Goal: Information Seeking & Learning: Learn about a topic

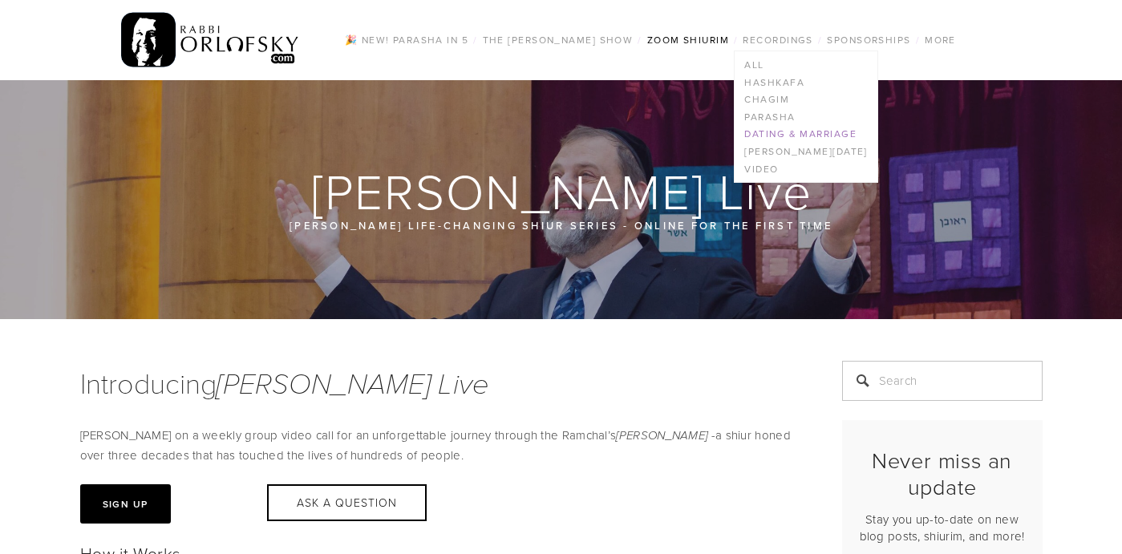
click at [777, 135] on link "Dating & Marriage" at bounding box center [806, 135] width 142 height 18
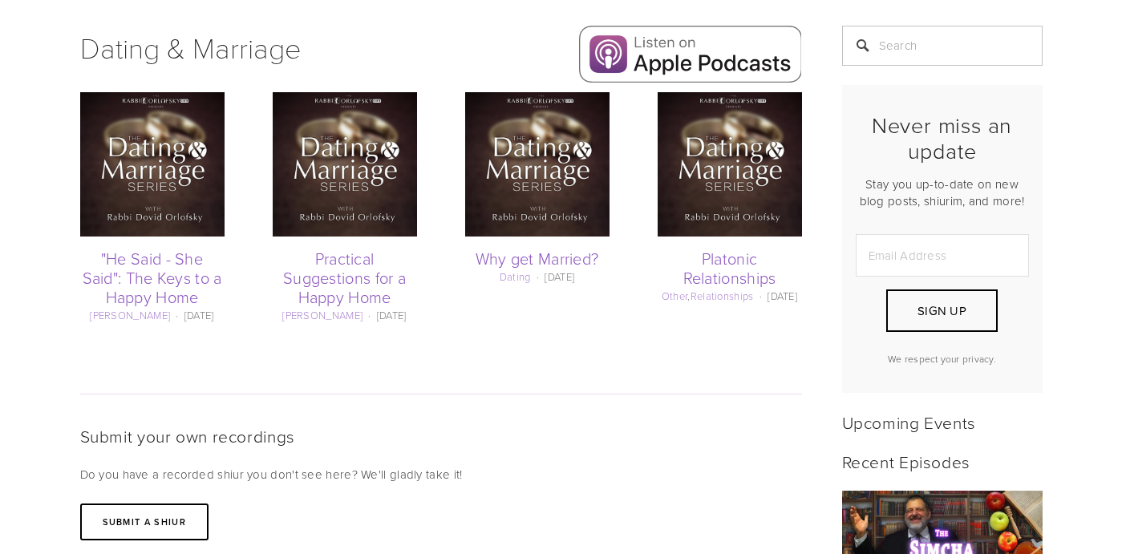
scroll to position [323, 0]
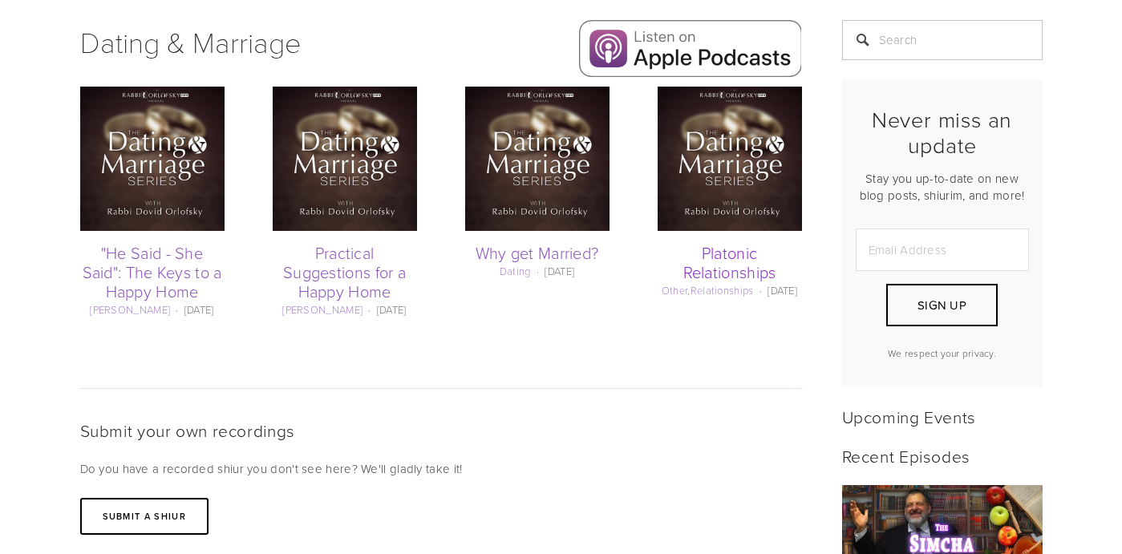
click at [745, 264] on link "Platonic Relationships" at bounding box center [730, 263] width 93 height 42
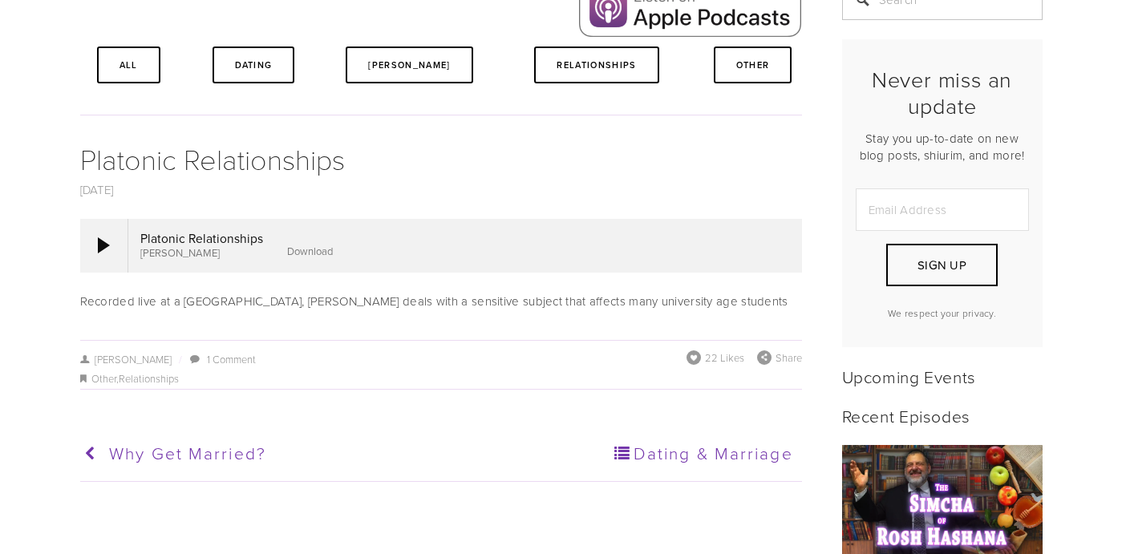
scroll to position [391, 0]
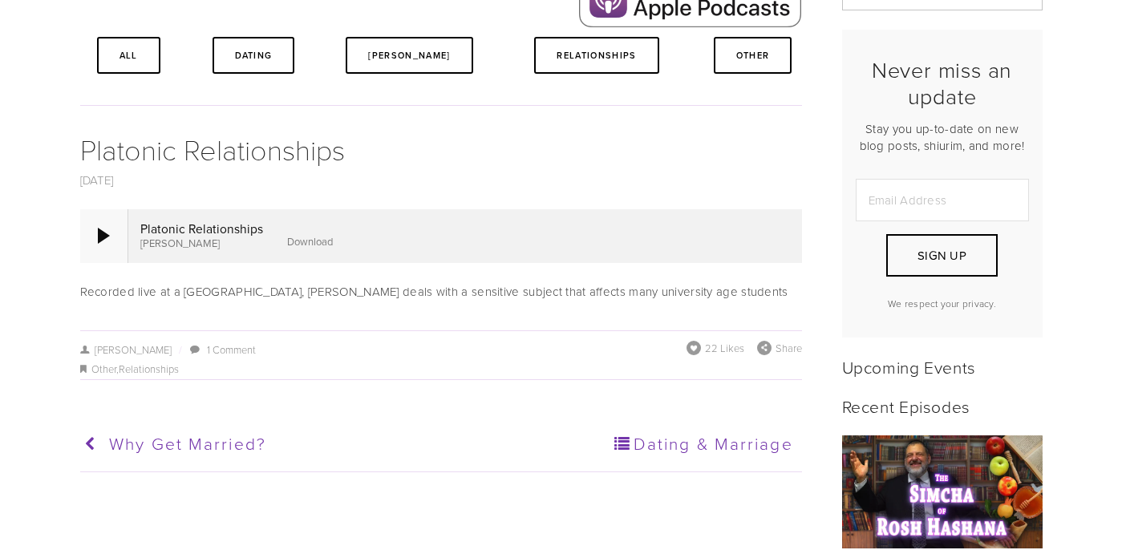
click at [94, 227] on div at bounding box center [104, 235] width 48 height 53
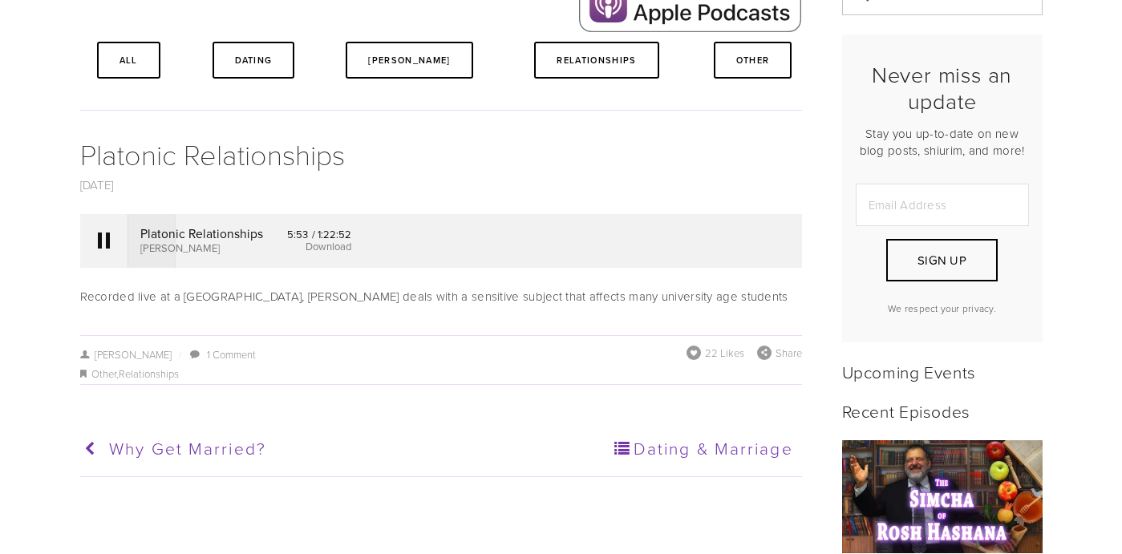
scroll to position [383, 0]
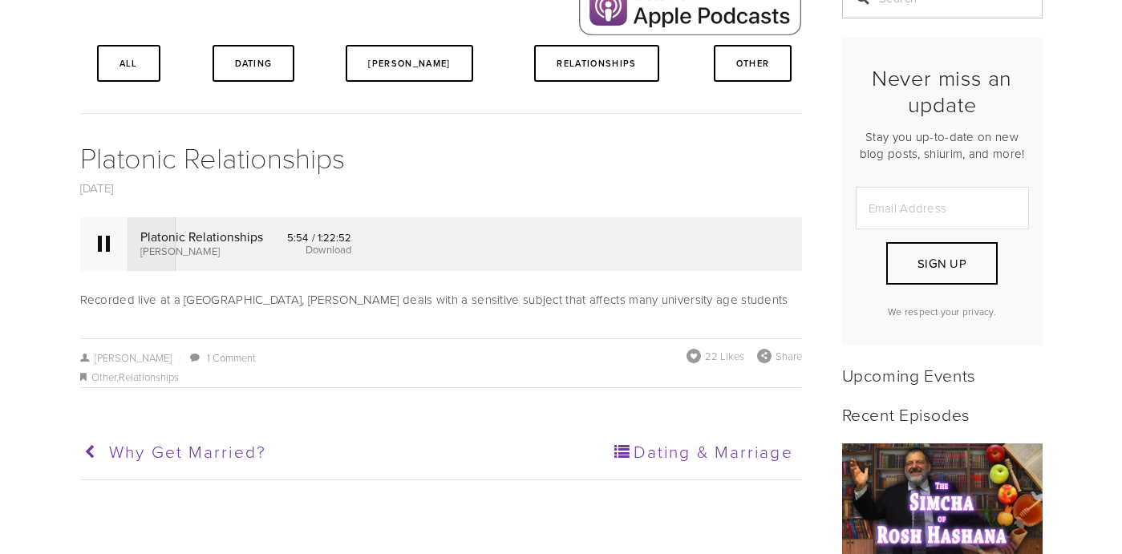
click at [109, 250] on div at bounding box center [104, 244] width 12 height 16
click at [104, 237] on div at bounding box center [104, 244] width 12 height 16
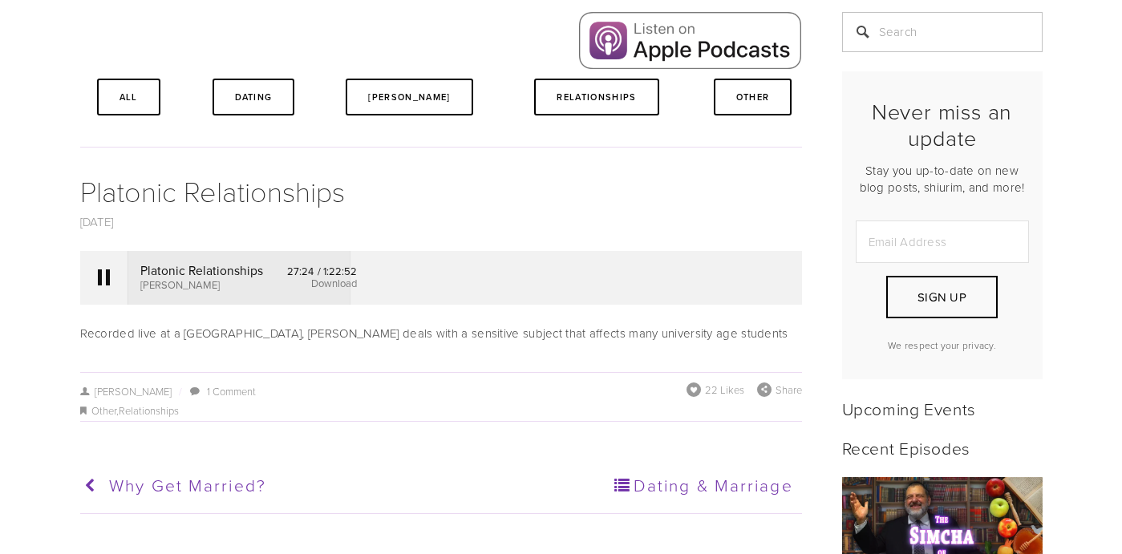
scroll to position [347, 0]
click at [315, 288] on link "Download" at bounding box center [335, 285] width 46 height 14
click at [106, 278] on div at bounding box center [104, 279] width 12 height 16
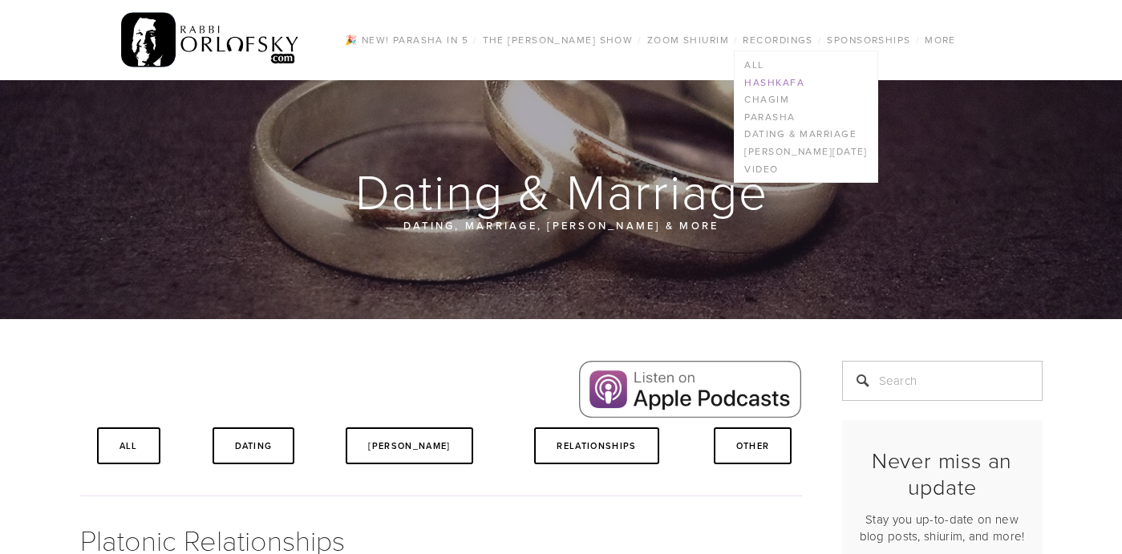
click at [783, 85] on link "Hashkafa" at bounding box center [806, 83] width 142 height 18
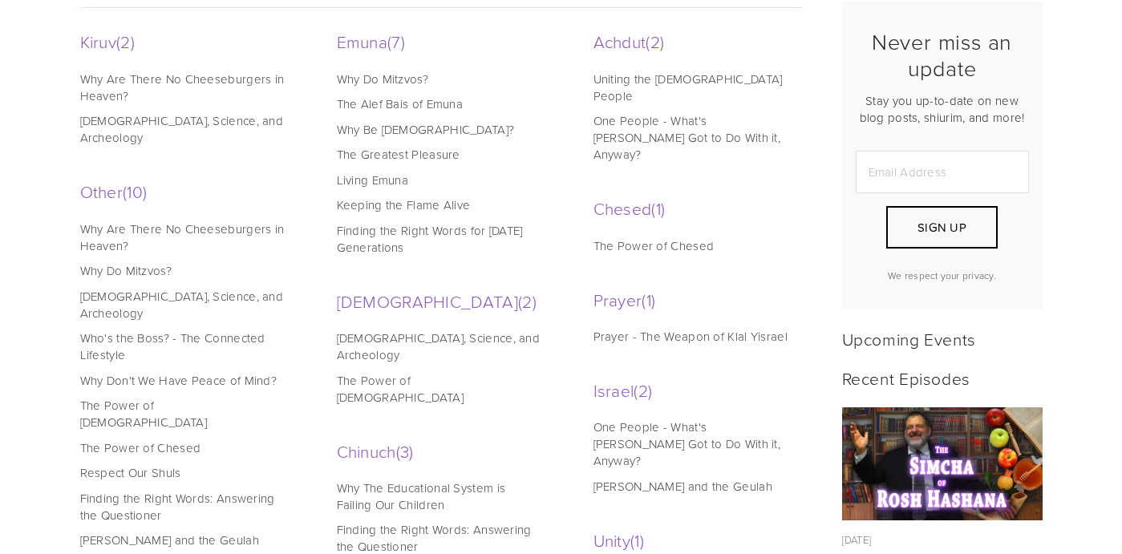
scroll to position [381, 0]
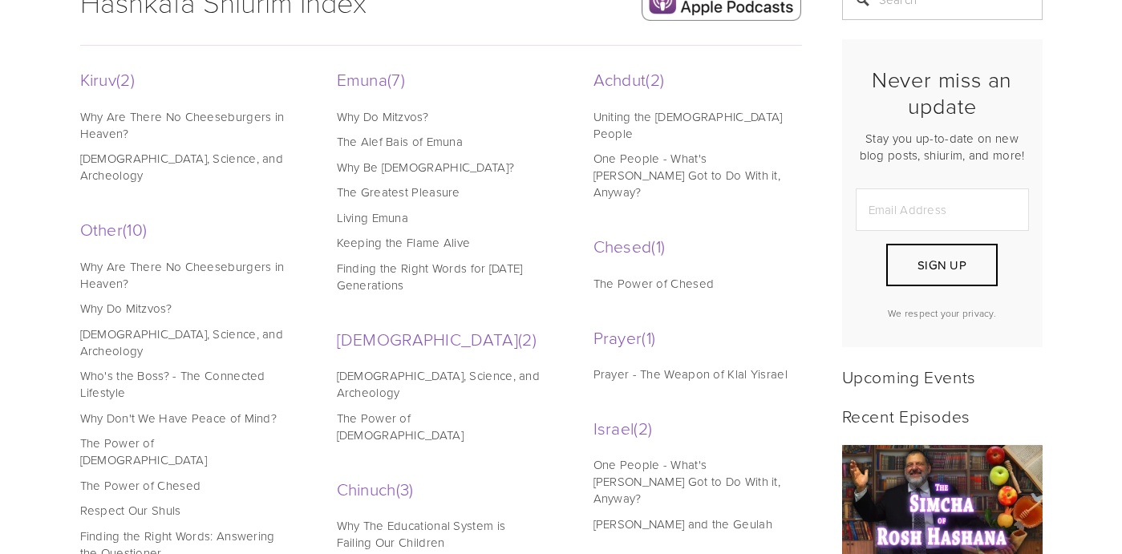
click at [387, 216] on link "Living Emuna" at bounding box center [439, 217] width 205 height 17
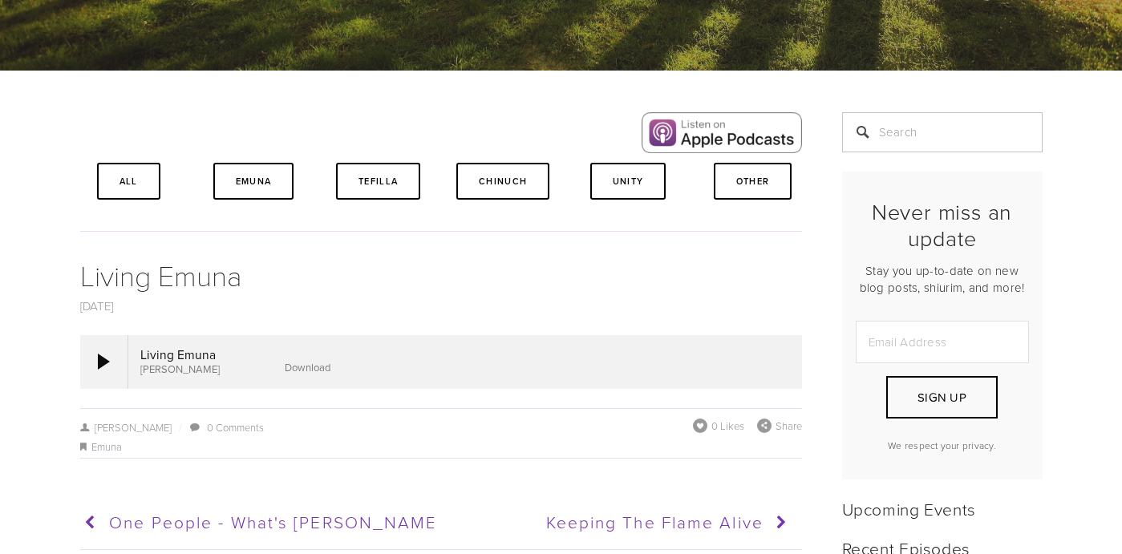
scroll to position [347, 0]
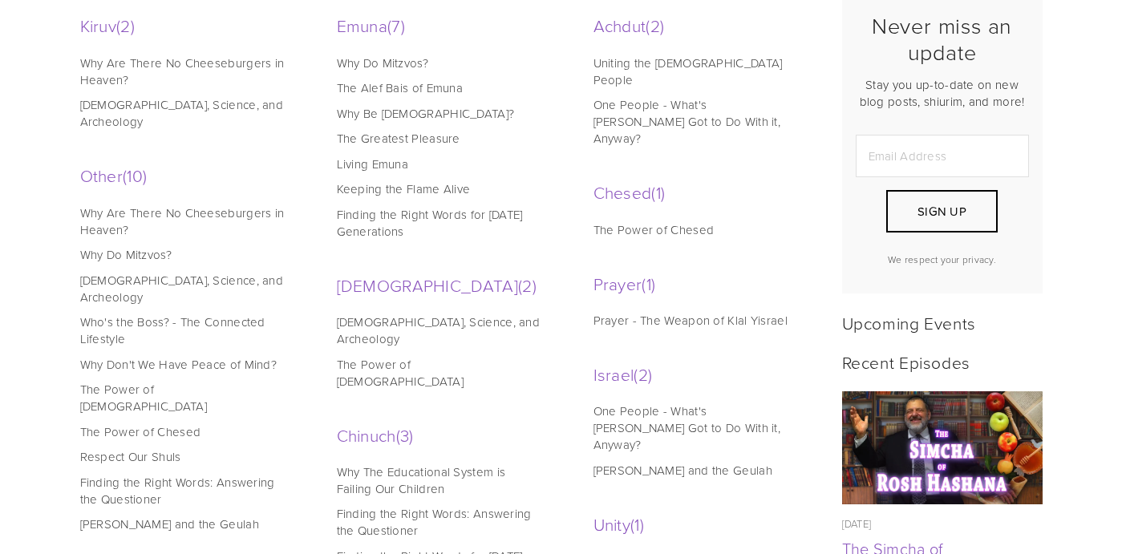
scroll to position [416, 0]
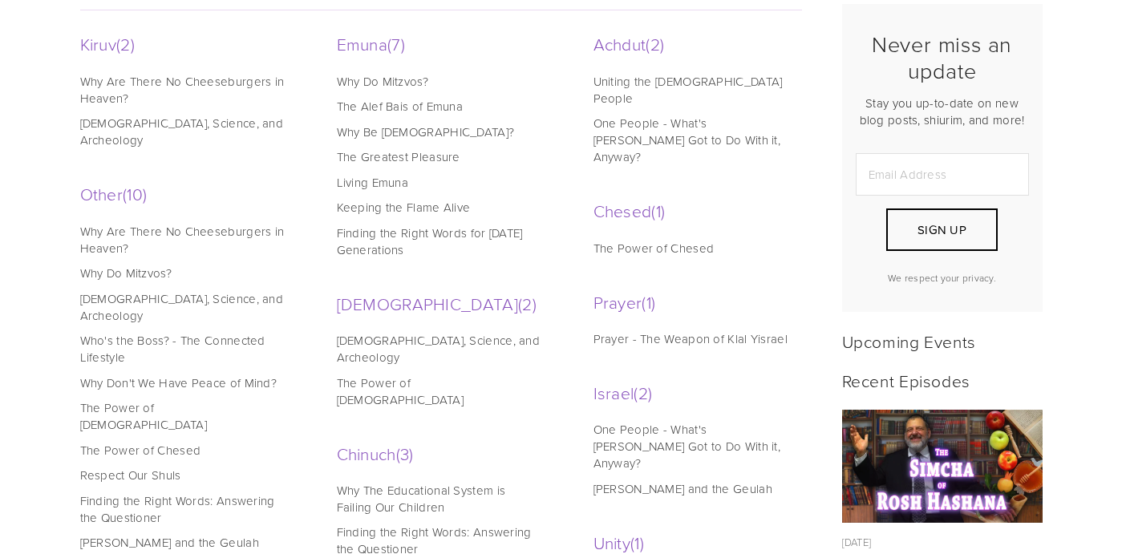
click at [627, 331] on link "Prayer - The Weapon of Klal Yisrael" at bounding box center [696, 339] width 205 height 17
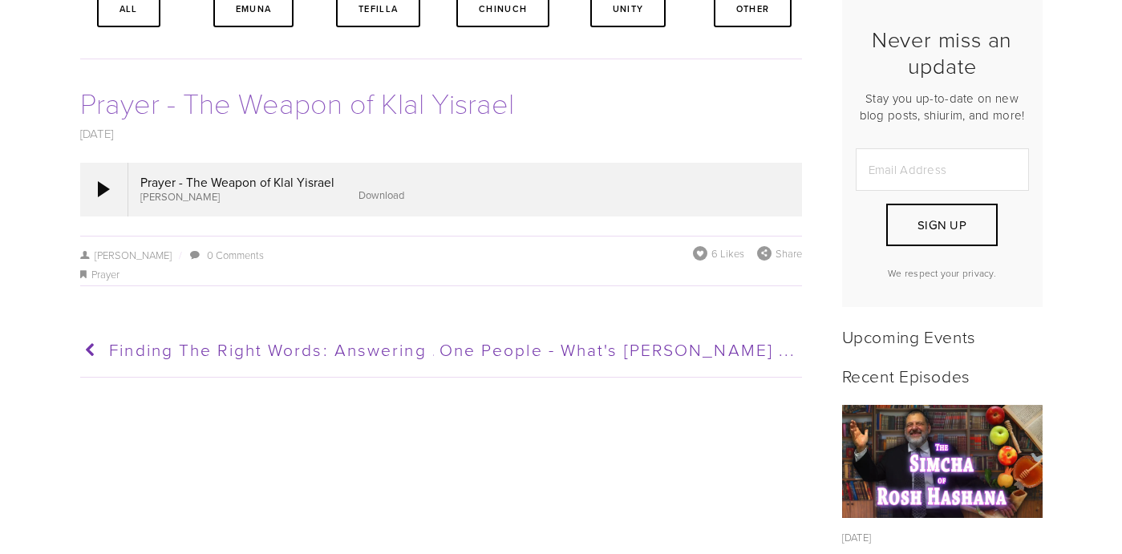
scroll to position [659, 0]
